Goal: Task Accomplishment & Management: Use online tool/utility

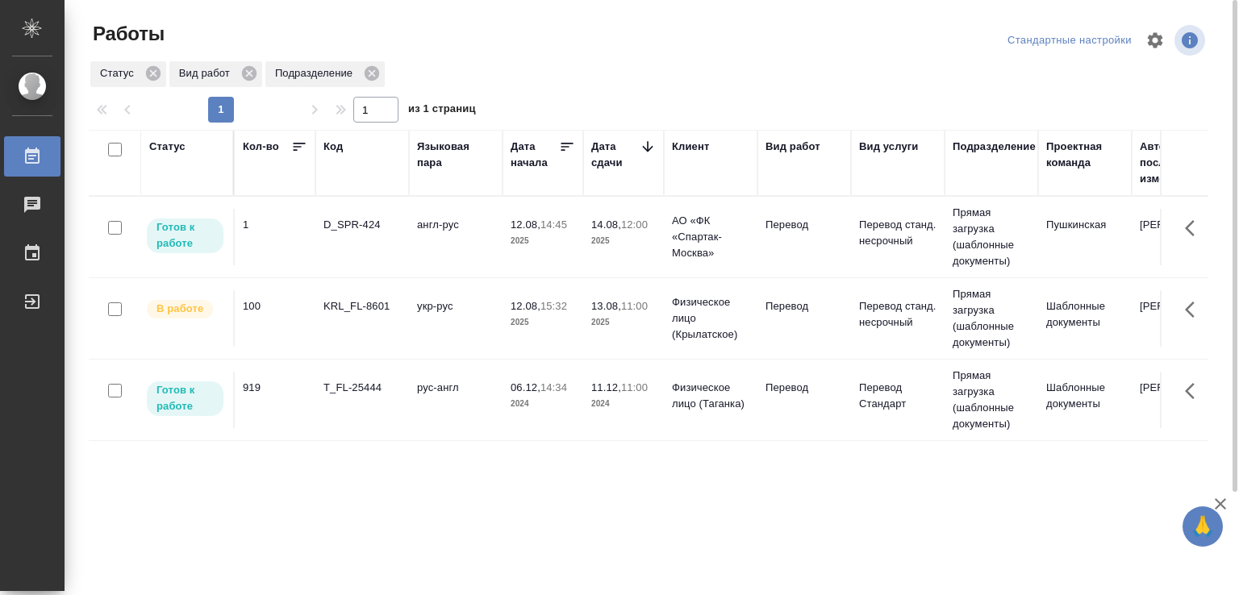
click at [394, 265] on td "KRL_FL-8601" at bounding box center [362, 237] width 94 height 56
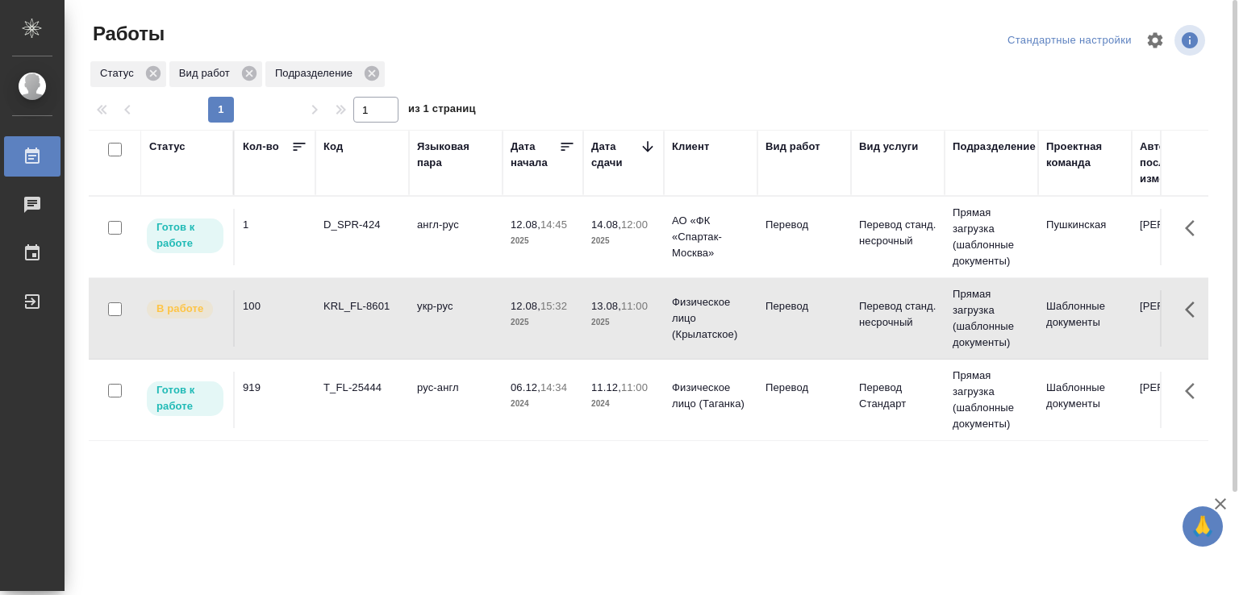
click at [394, 265] on td "KRL_FL-8601" at bounding box center [362, 237] width 94 height 56
click at [419, 237] on td "англ-рус" at bounding box center [456, 237] width 94 height 56
click at [417, 237] on td "англ-рус" at bounding box center [456, 237] width 94 height 56
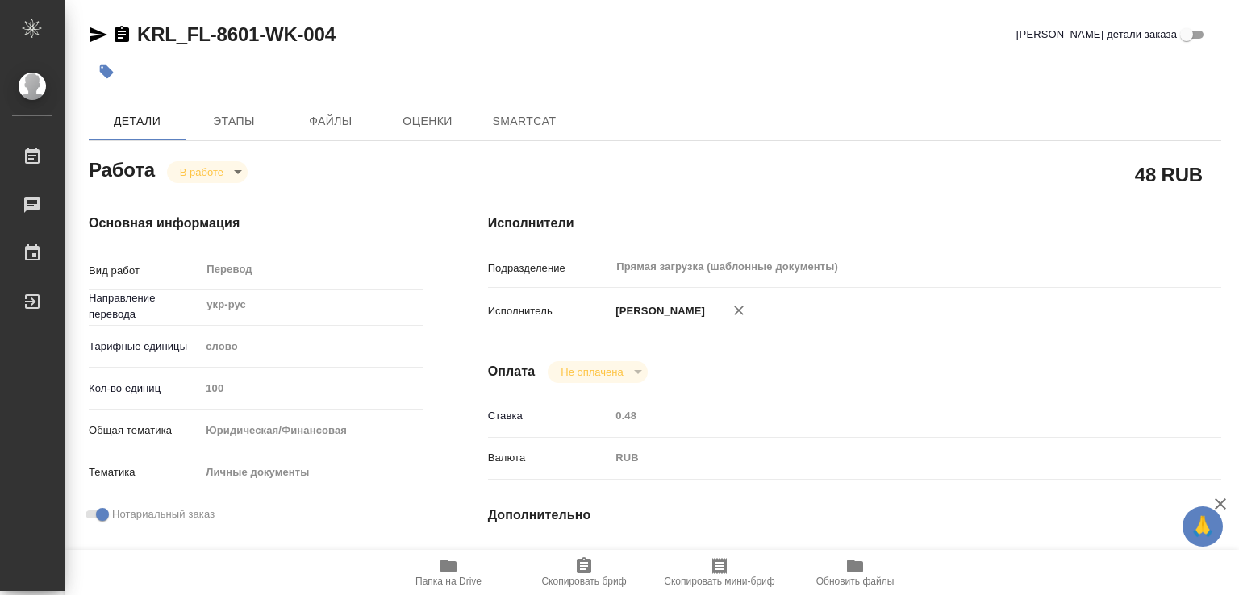
type textarea "x"
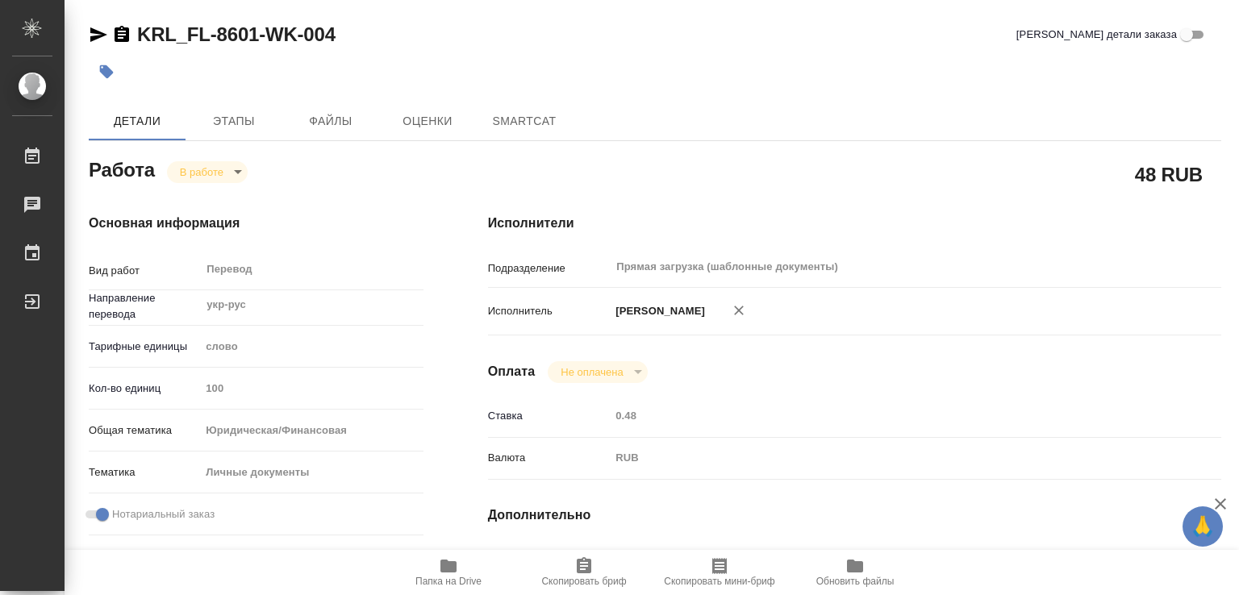
type textarea "x"
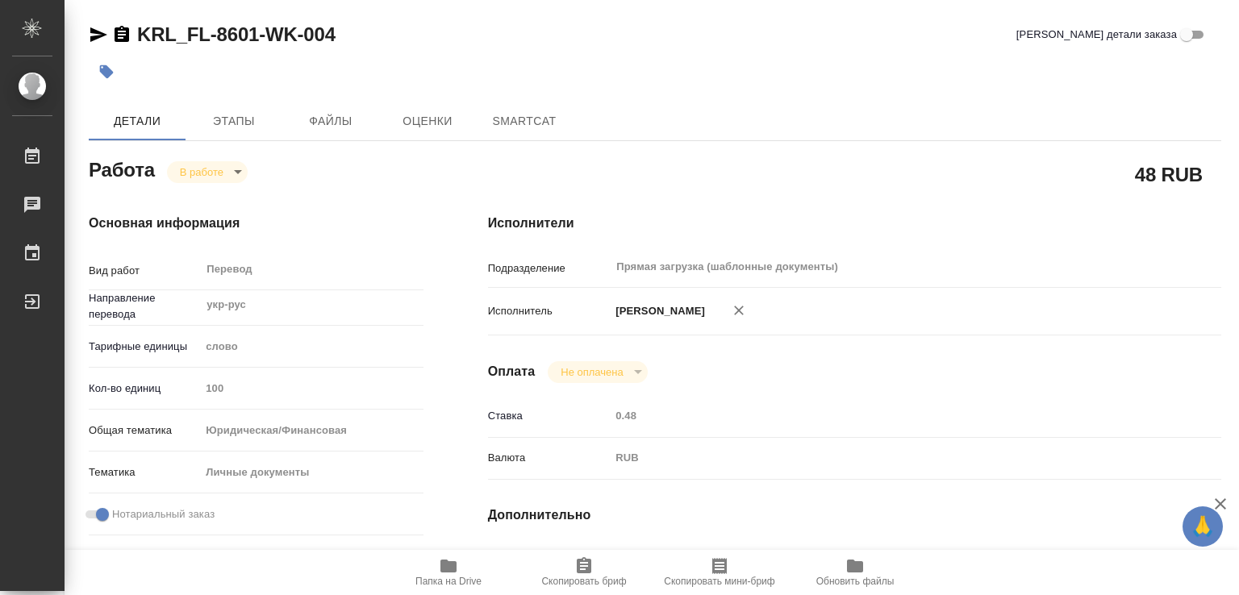
type textarea "x"
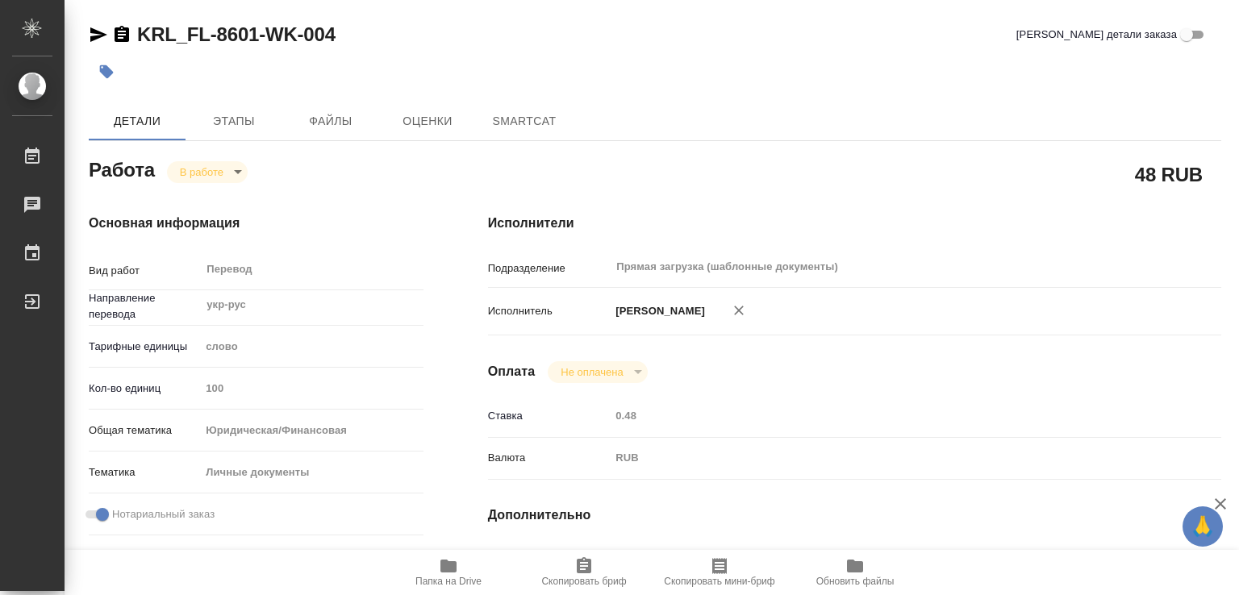
type textarea "x"
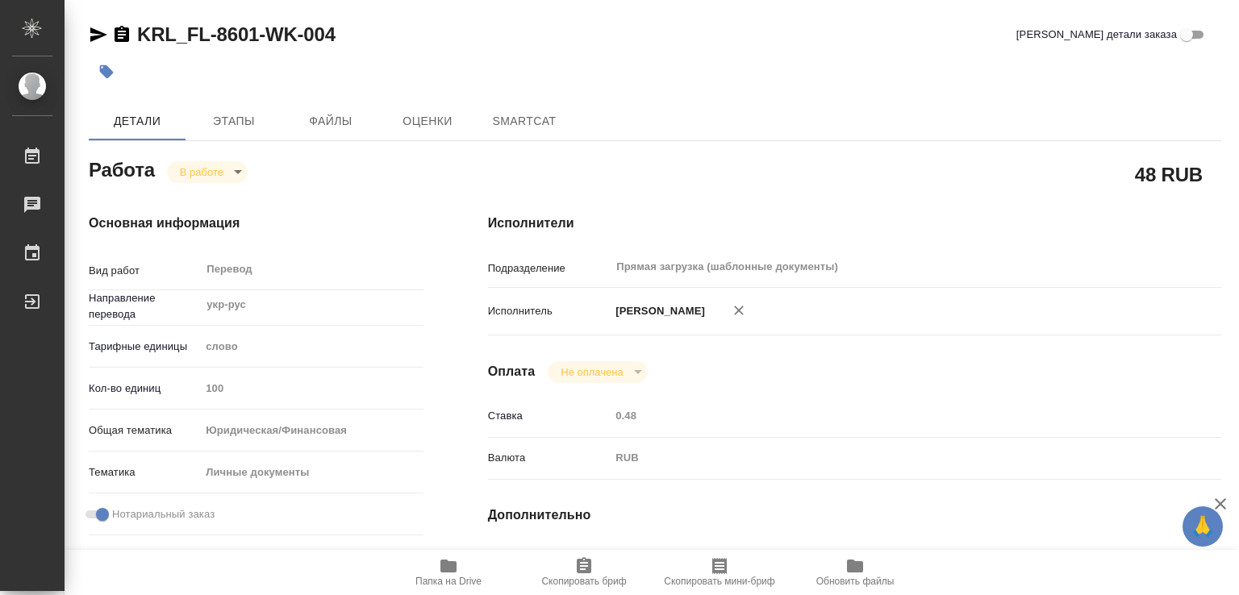
type textarea "x"
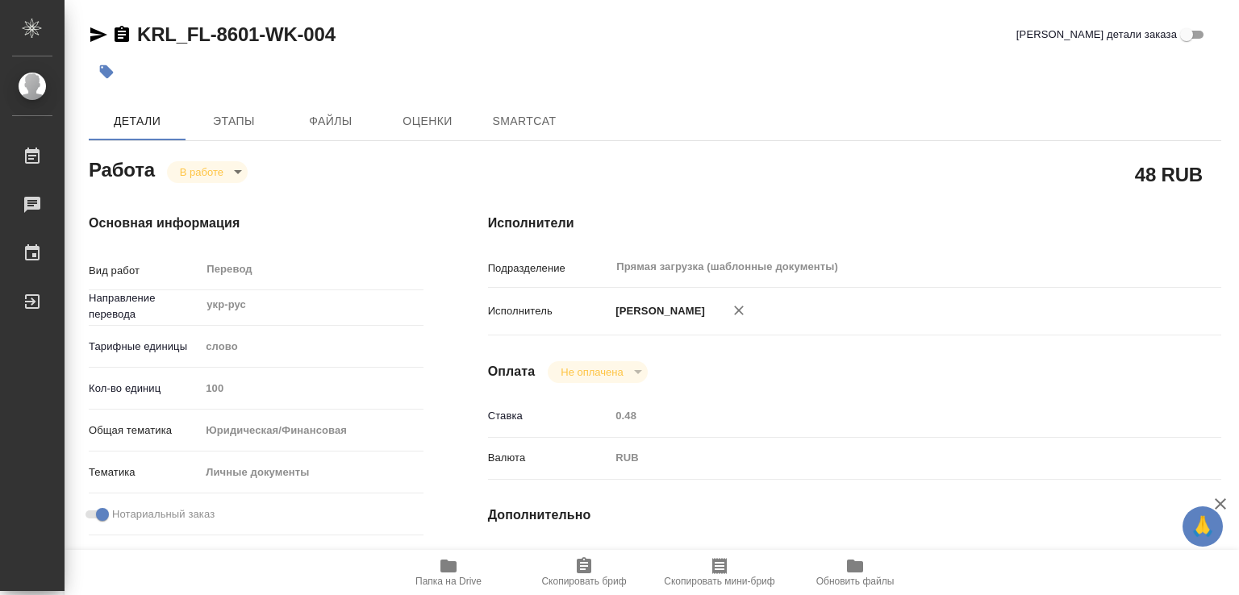
type textarea "x"
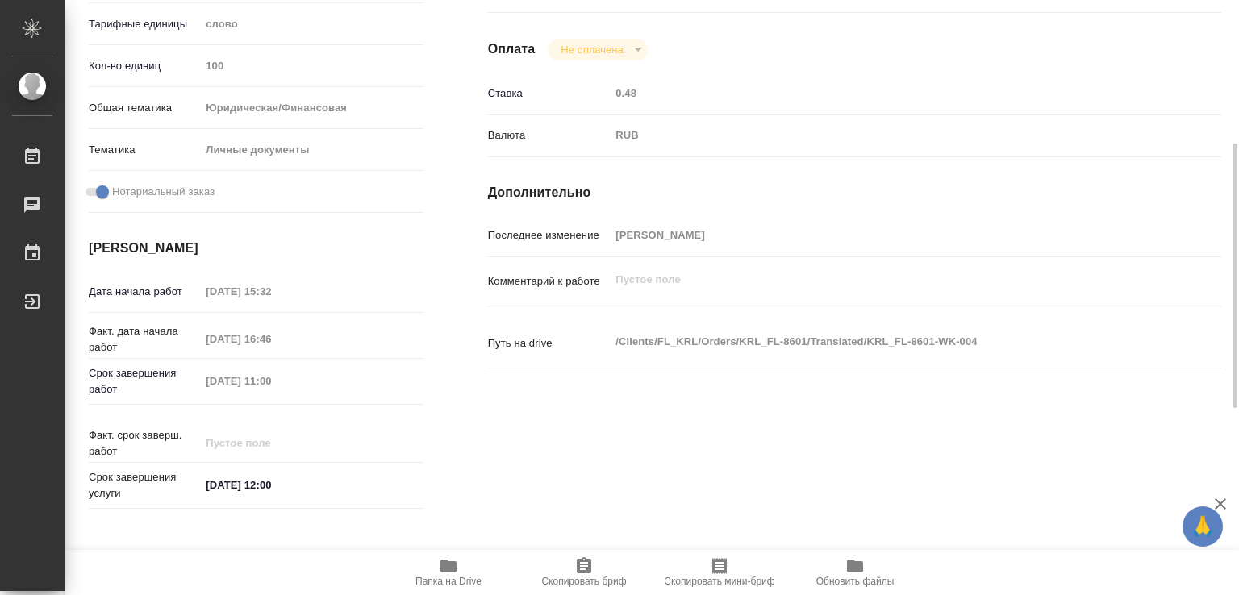
type textarea "x"
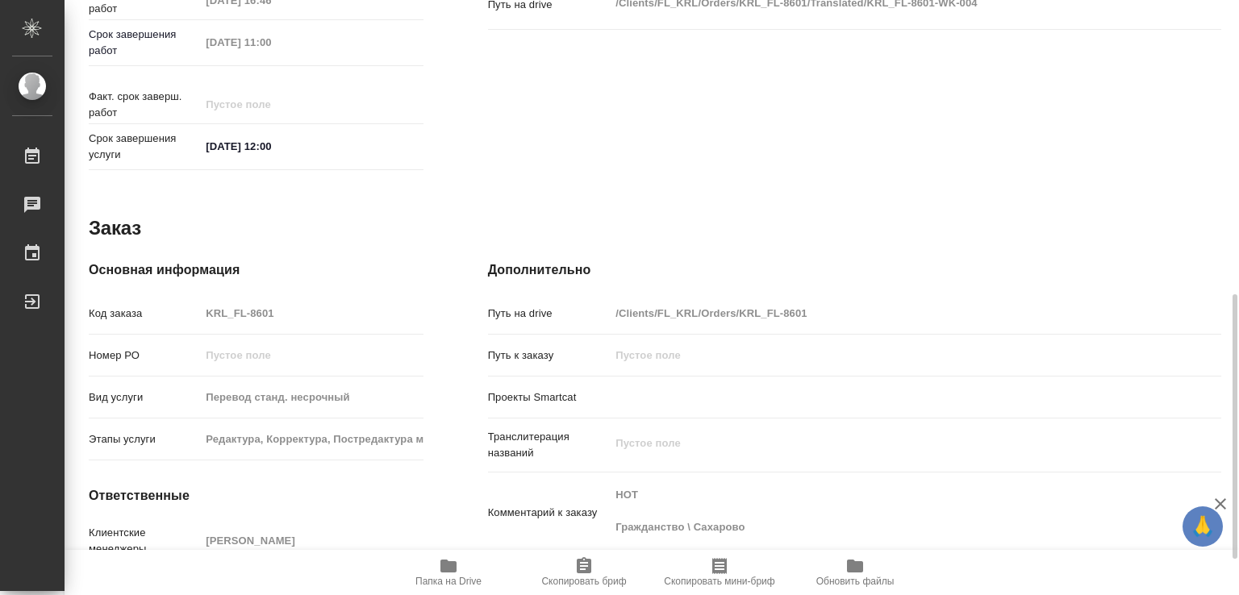
type textarea "x"
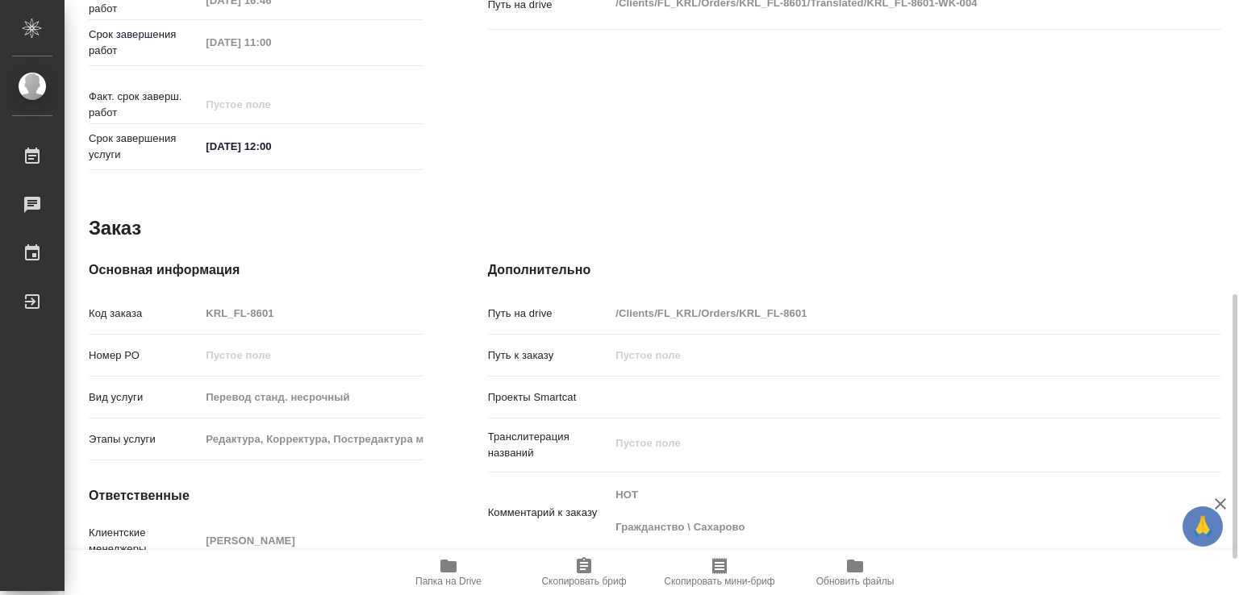
scroll to position [742, 0]
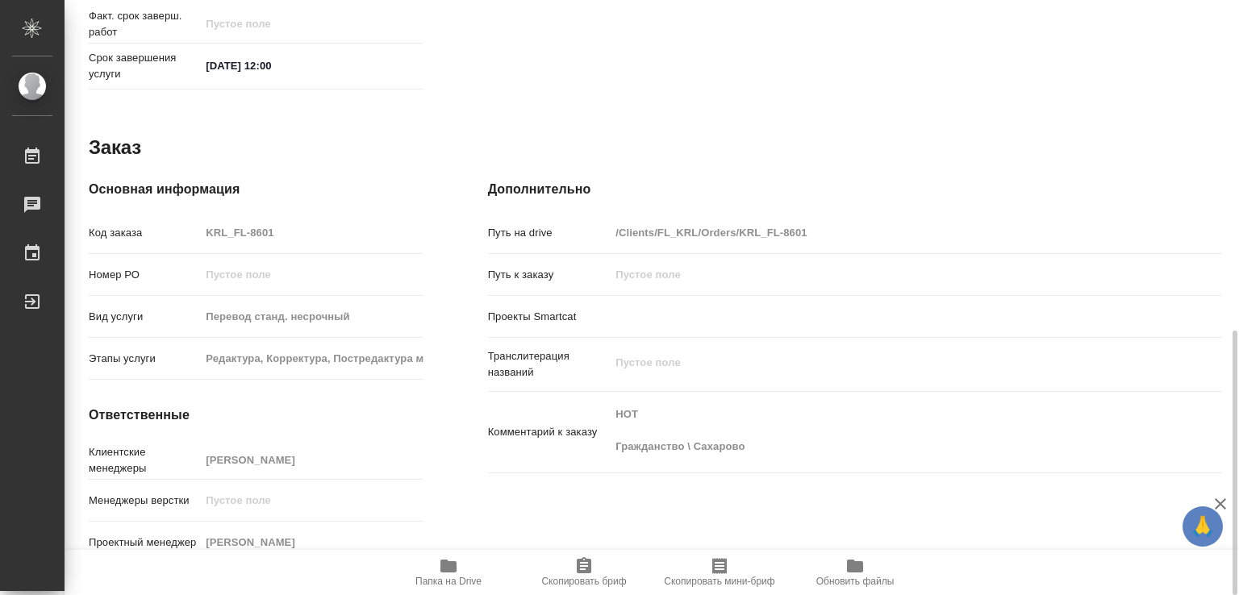
click at [445, 575] on icon "button" at bounding box center [448, 566] width 19 height 19
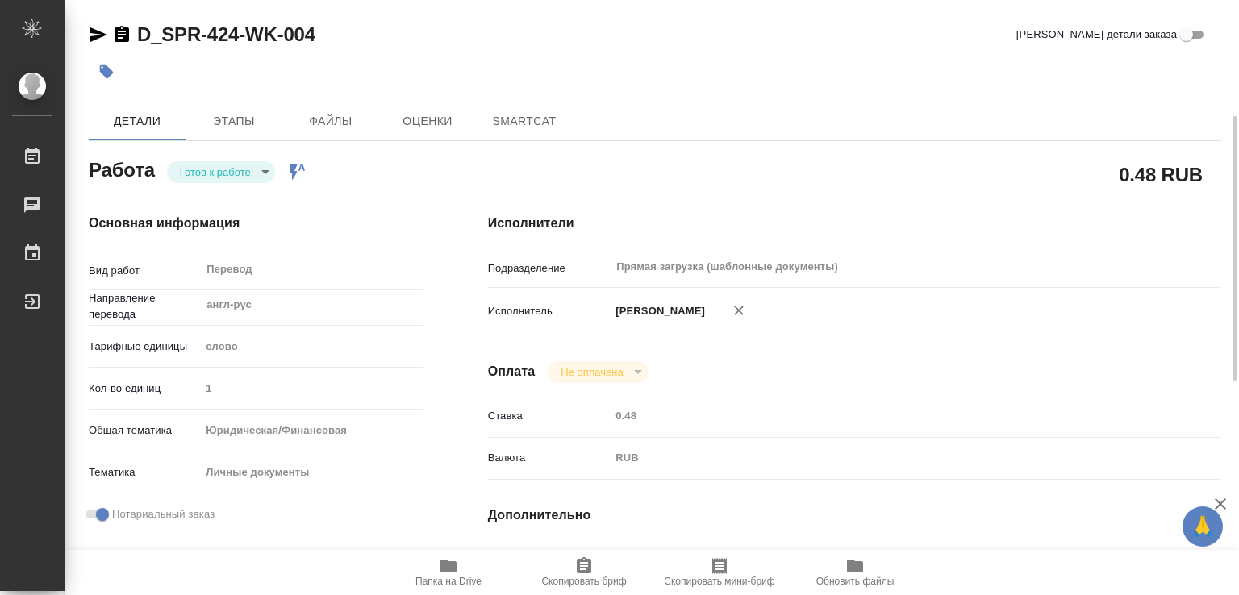
type textarea "x"
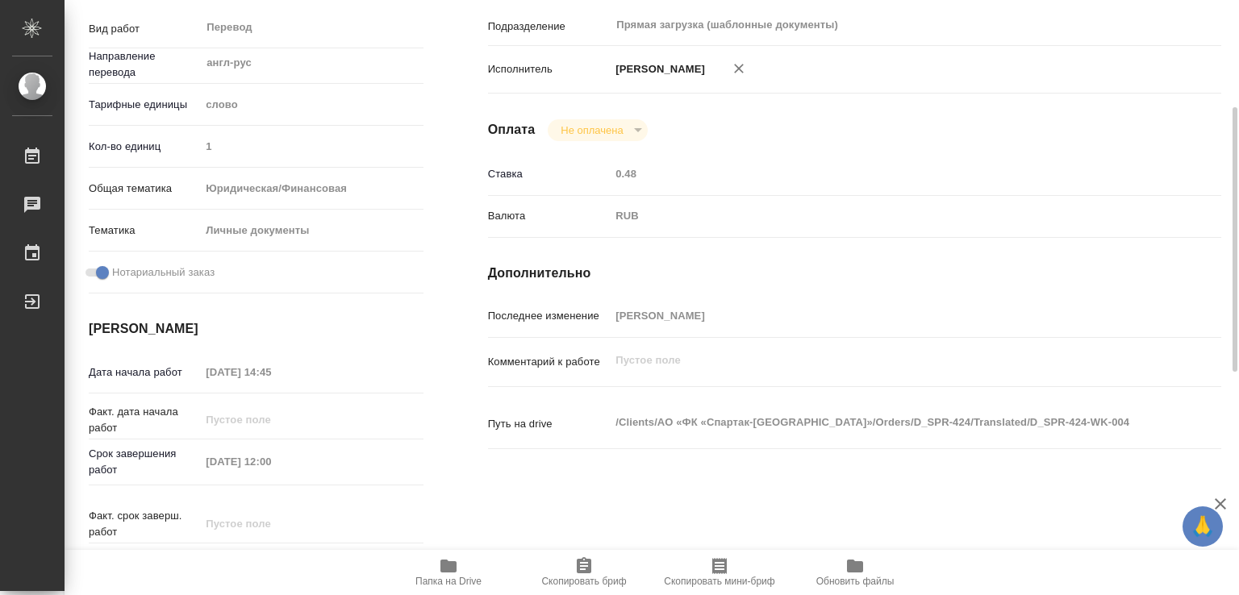
type textarea "x"
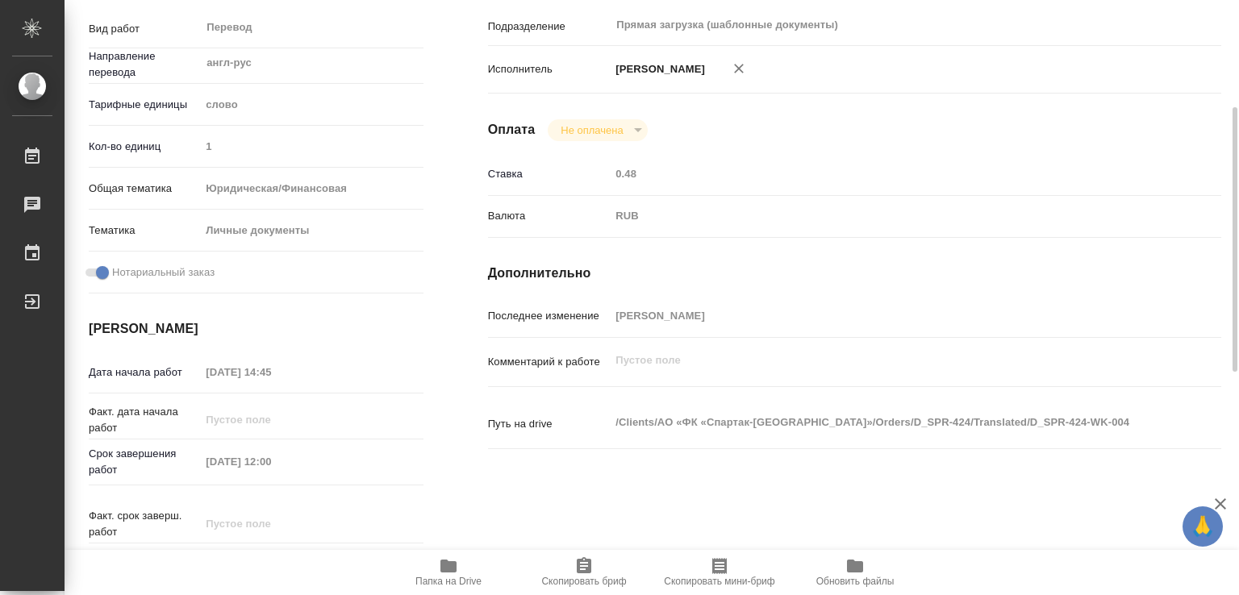
type textarea "x"
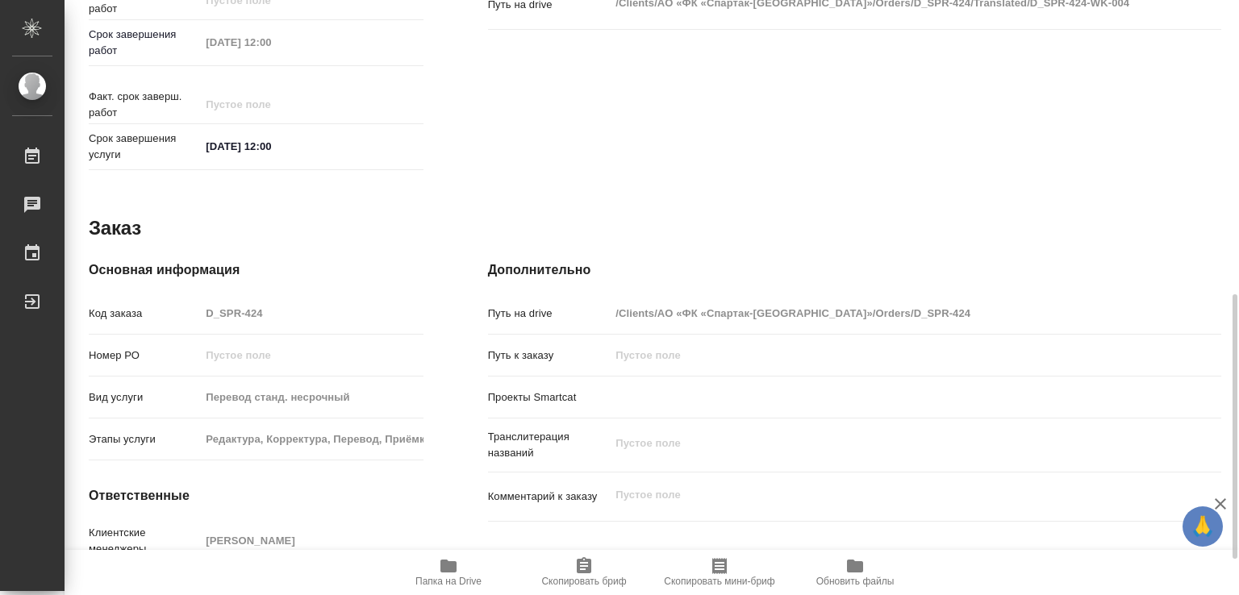
type textarea "x"
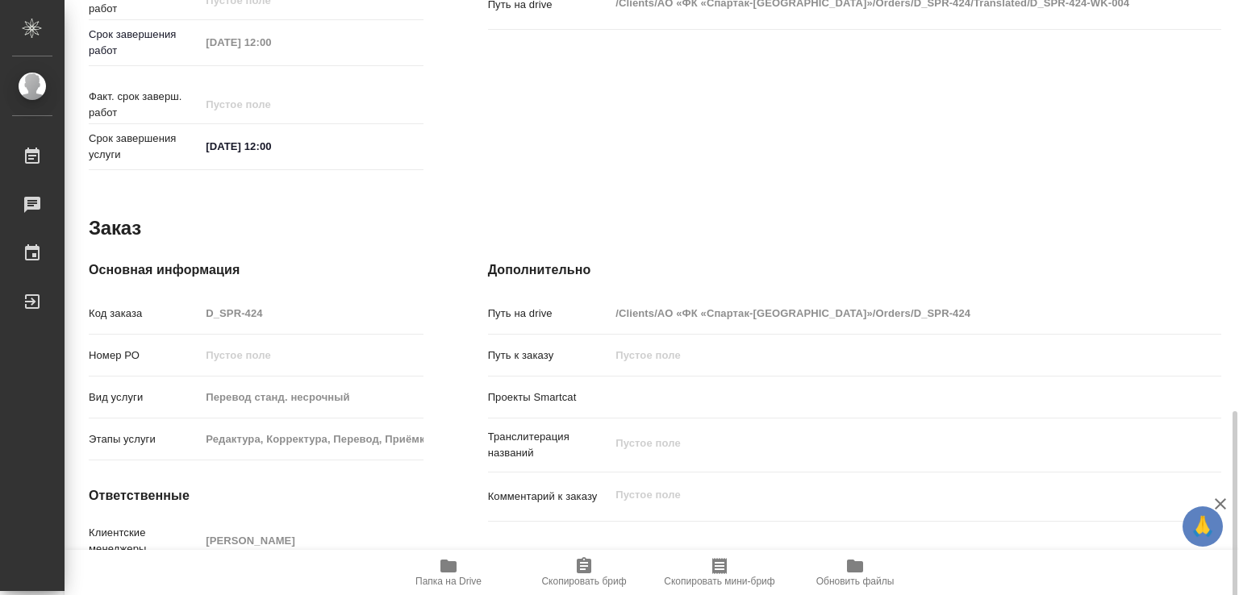
scroll to position [742, 0]
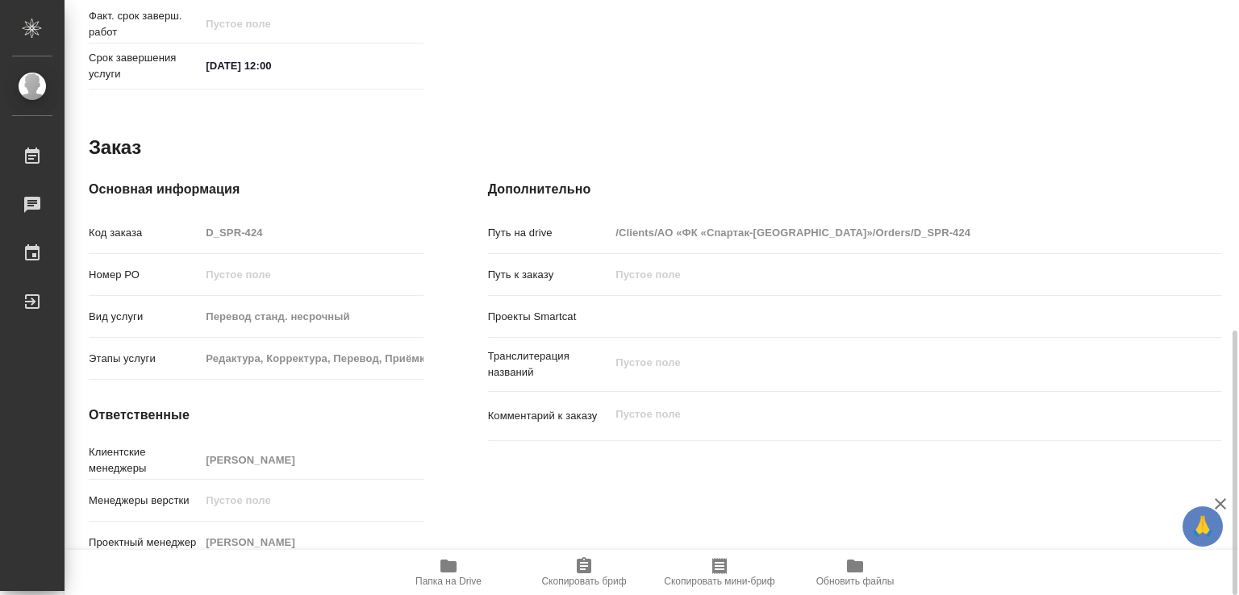
type textarea "x"
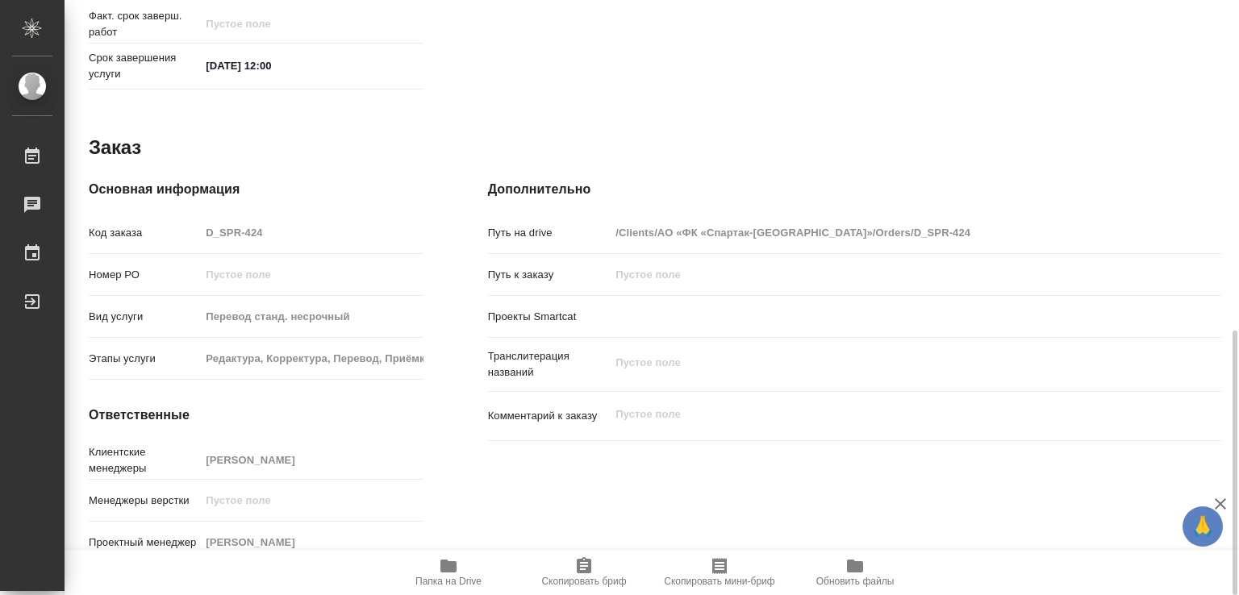
click at [452, 566] on icon "button" at bounding box center [449, 566] width 16 height 13
